Goal: Task Accomplishment & Management: Use online tool/utility

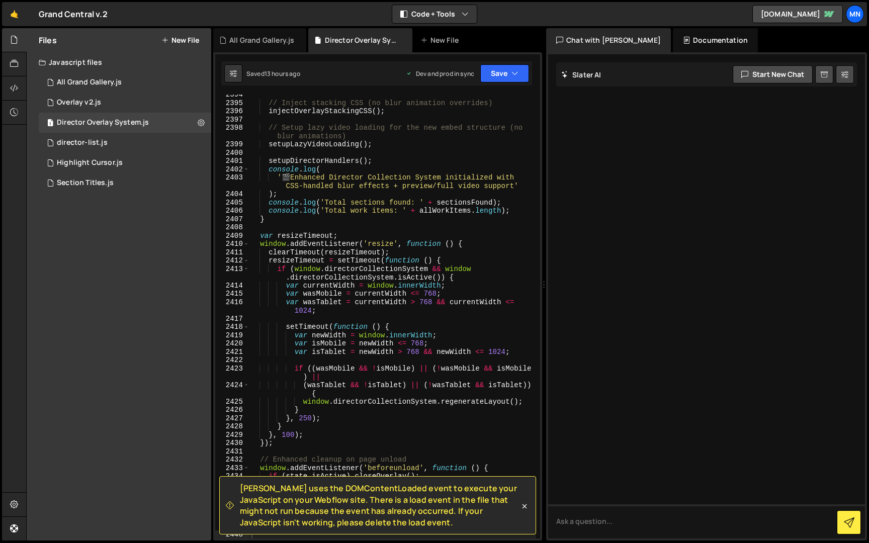
scroll to position [16039, 0]
click at [73, 139] on div "director-list.js" at bounding box center [82, 142] width 51 height 9
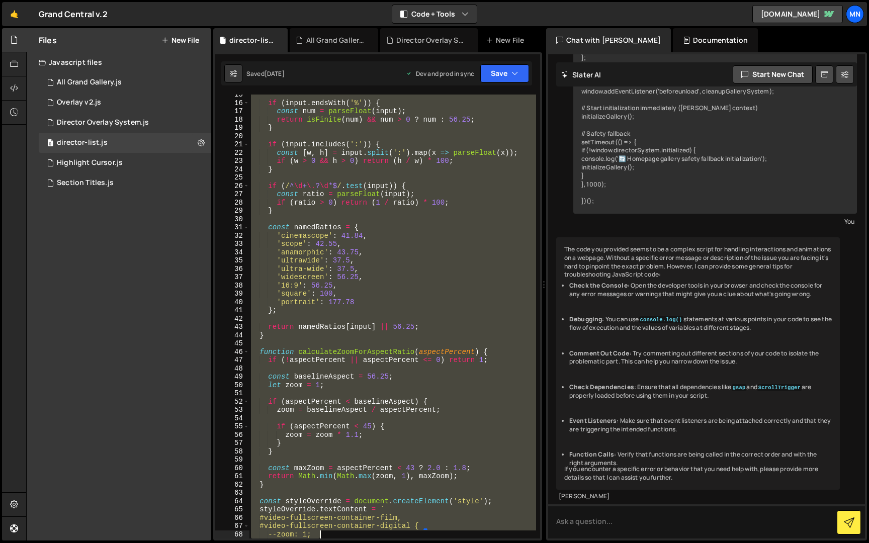
scroll to position [211, 0]
drag, startPoint x: 252, startPoint y: 98, endPoint x: 484, endPoint y: 510, distance: 472.8
click at [480, 538] on div "if ( input . endsWith ( '%' )) { const num = parseFloat ( input ) ; return isFi…" at bounding box center [392, 321] width 287 height 461
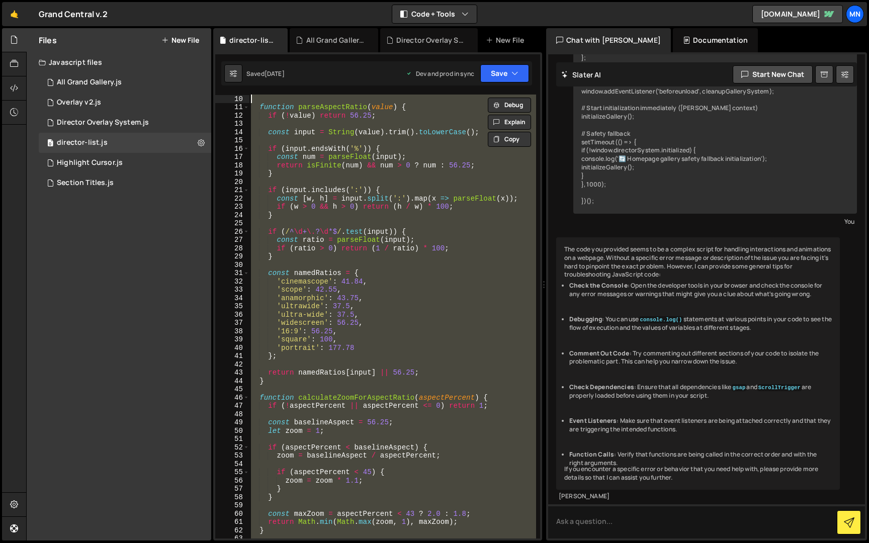
scroll to position [0, 0]
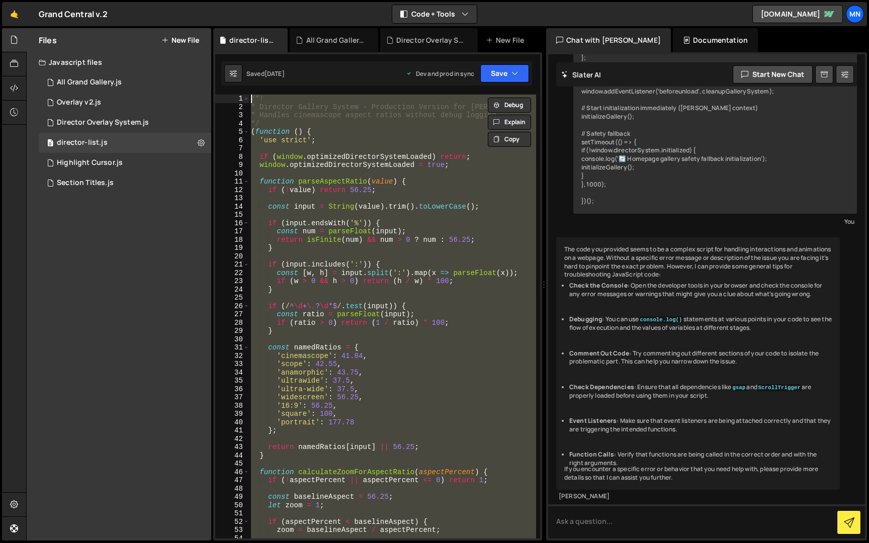
drag, startPoint x: 254, startPoint y: 526, endPoint x: 212, endPoint y: -19, distance: 546.3
click at [212, 0] on html "Projects [GEOGRAPHIC_DATA] Blog [GEOGRAPHIC_DATA] Projects Your Teams Invite te…" at bounding box center [434, 271] width 869 height 543
paste textarea "})();"
type textarea "})();"
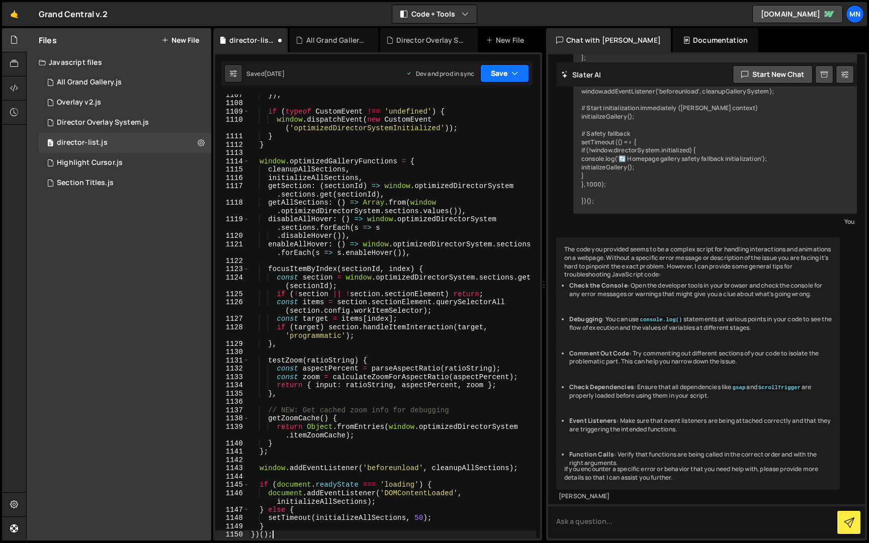
click at [503, 76] on button "Save" at bounding box center [504, 73] width 49 height 18
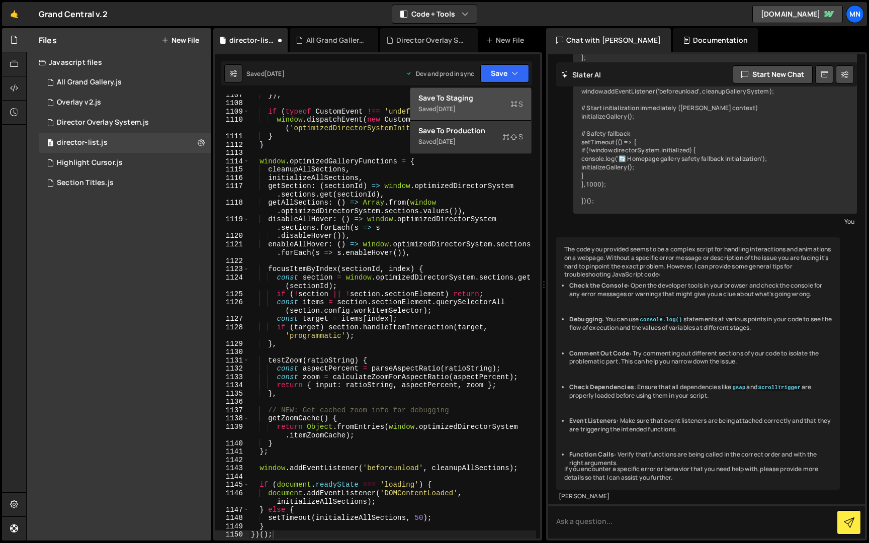
click at [447, 103] on div "Saved [DATE]" at bounding box center [471, 109] width 105 height 12
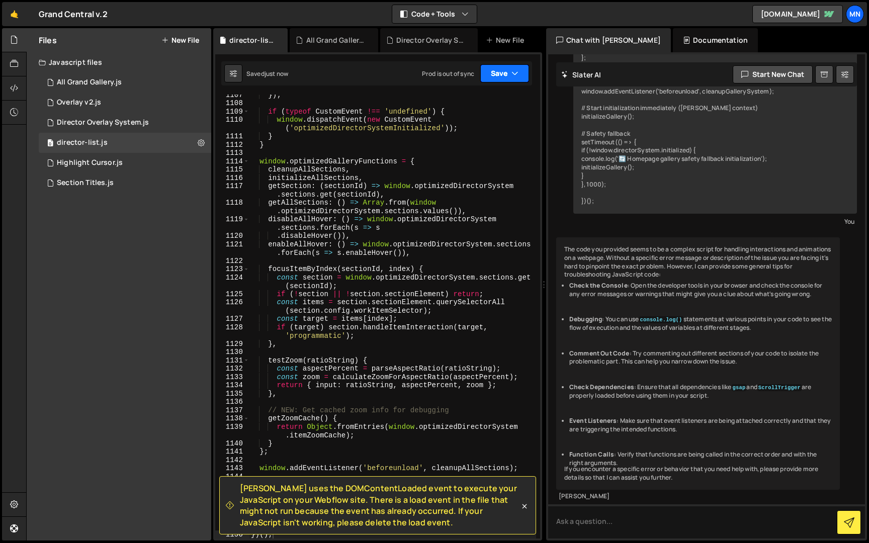
click at [495, 75] on button "Save" at bounding box center [504, 73] width 49 height 18
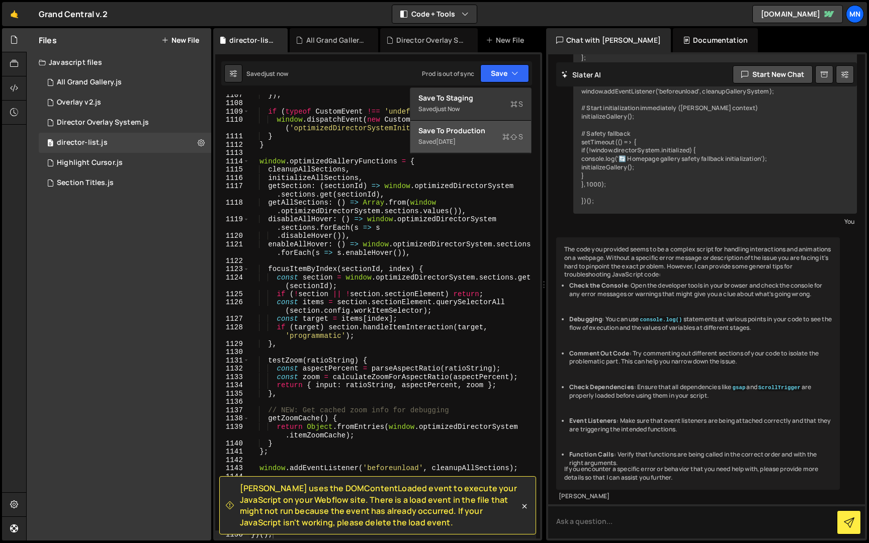
click at [458, 133] on div "Save to Production S" at bounding box center [471, 131] width 105 height 10
